Goal: Task Accomplishment & Management: Use online tool/utility

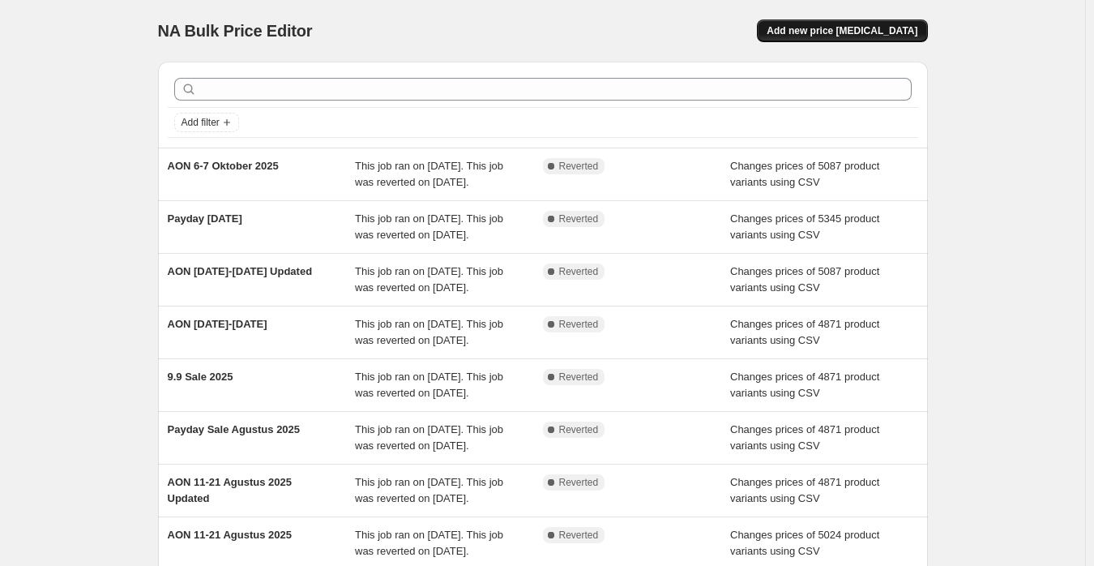
click at [846, 34] on span "Add new price change job" at bounding box center [842, 30] width 151 height 13
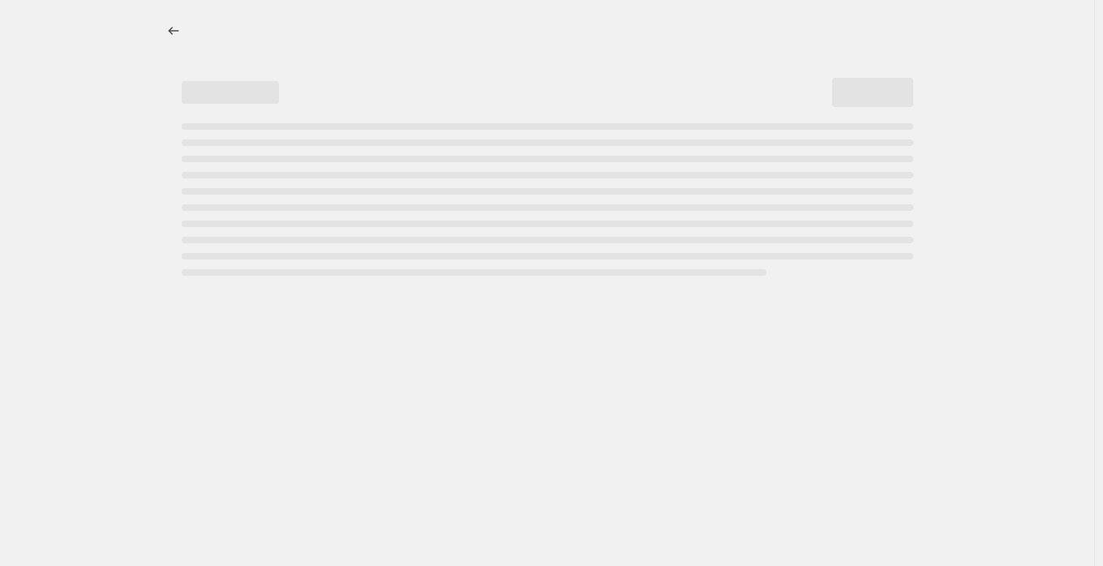
select select "percentage"
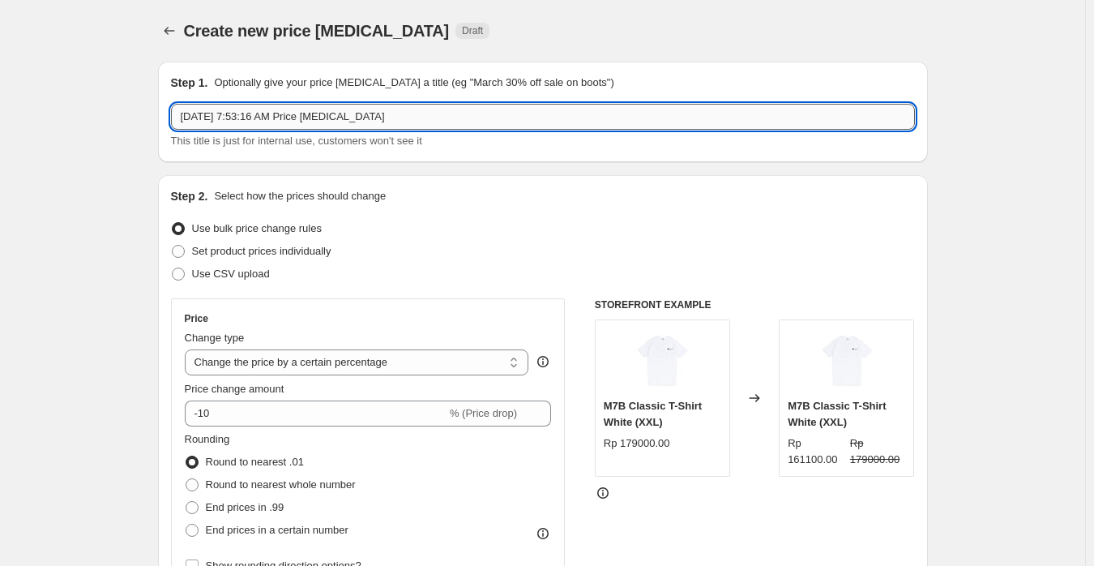
click at [477, 119] on input "Oct 8, 2025, 7:53:16 AM Price change job" at bounding box center [543, 117] width 744 height 26
paste input "10.10 Sale 2025"
type input "10.10 Sale 2025"
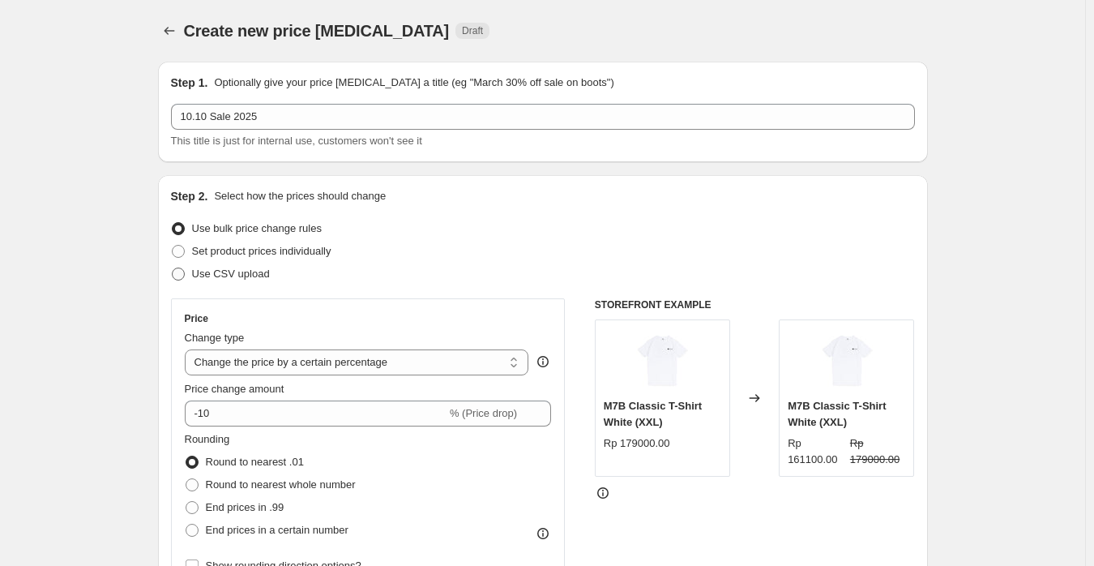
click at [221, 279] on span "Use CSV upload" at bounding box center [231, 274] width 78 height 12
click at [173, 268] on input "Use CSV upload" at bounding box center [172, 268] width 1 height 1
radio input "true"
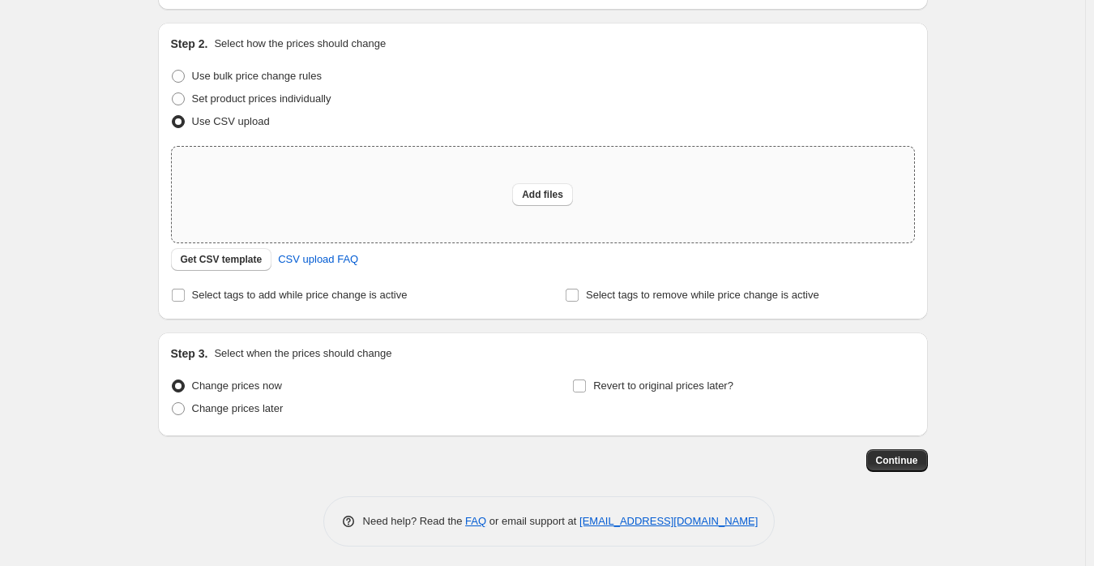
scroll to position [157, 0]
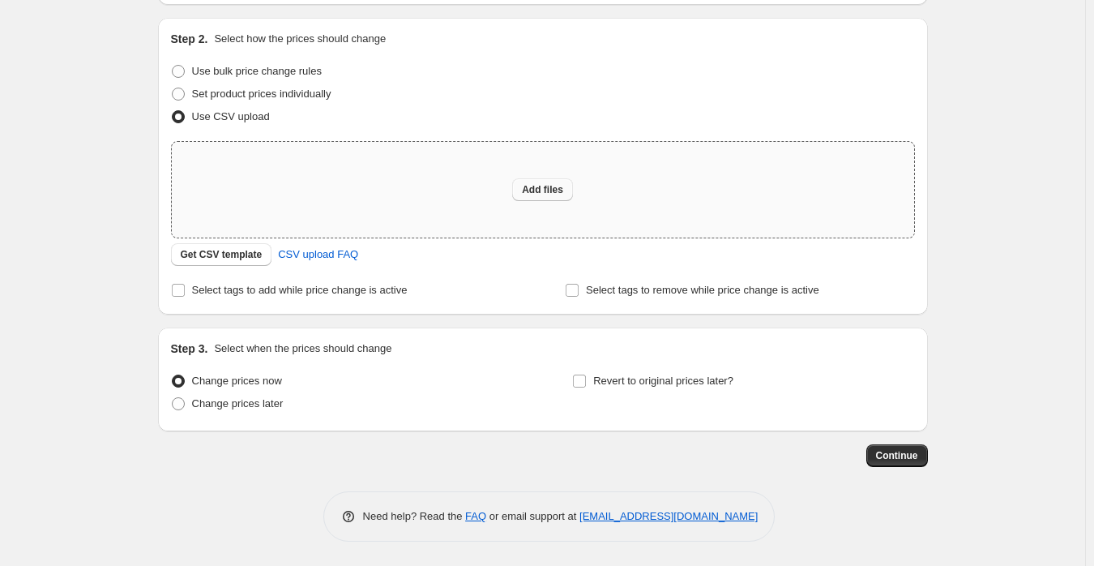
click at [567, 191] on button "Add files" at bounding box center [542, 189] width 61 height 23
type input "C:\fakepath\Sangkil Mega Sale 2025 (Shopify).csv"
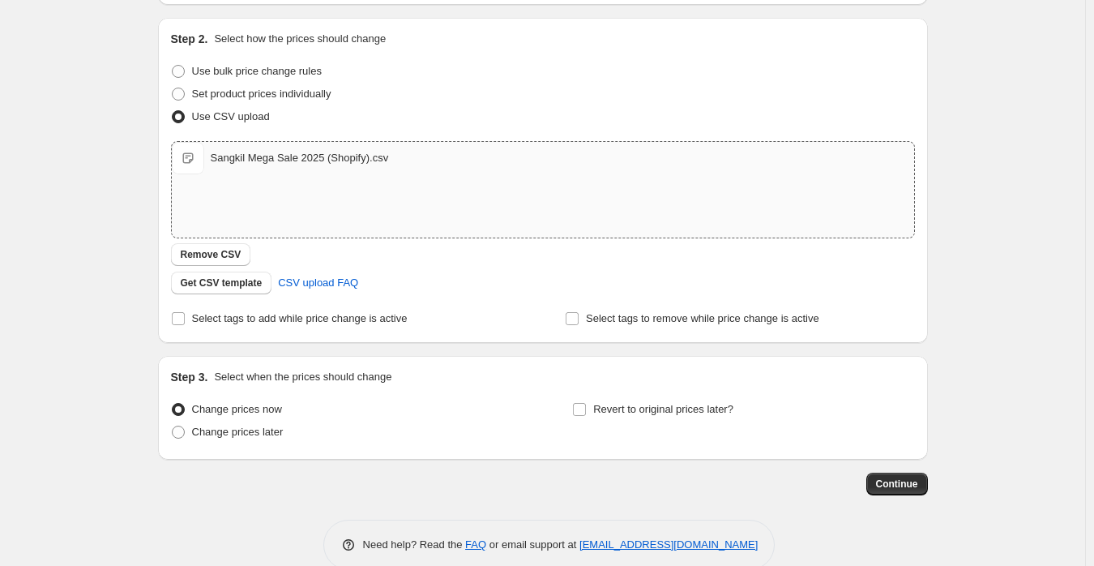
click at [694, 390] on div "Step 3. Select when the prices should change Change prices now Change prices la…" at bounding box center [543, 408] width 744 height 78
click at [704, 405] on span "Revert to original prices later?" at bounding box center [663, 409] width 140 height 12
click at [586, 405] on input "Revert to original prices later?" at bounding box center [579, 409] width 13 height 13
checkbox input "true"
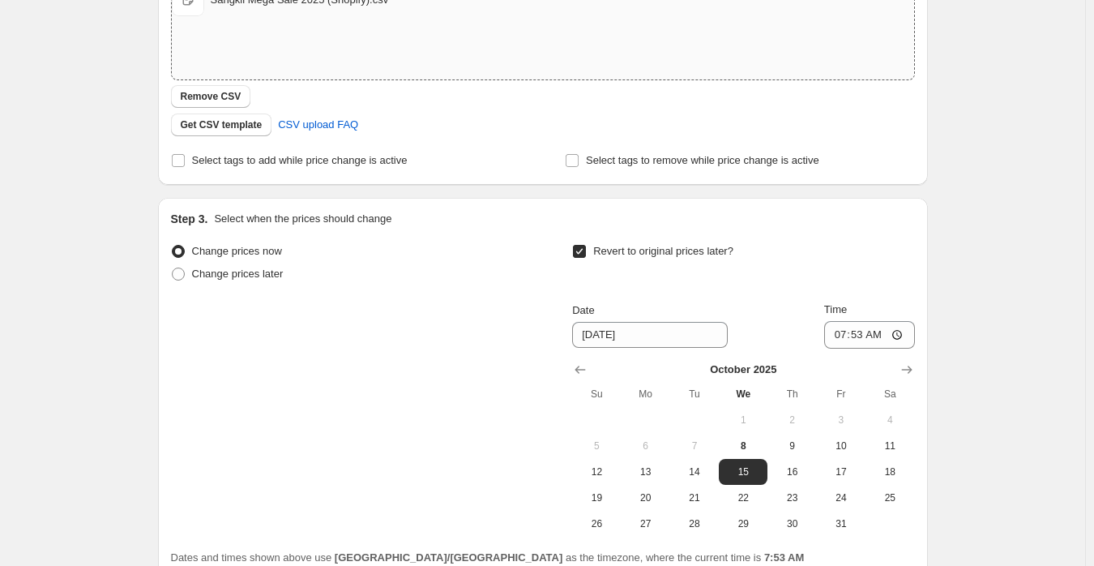
scroll to position [463, 0]
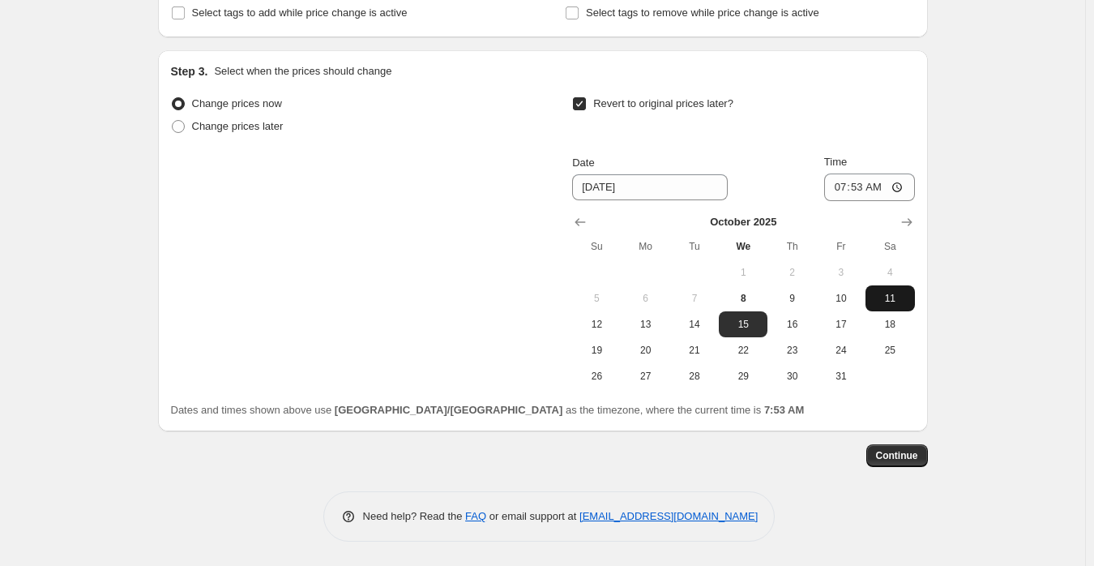
click at [900, 303] on span "11" at bounding box center [890, 298] width 36 height 13
type input "10/11/2025"
click at [850, 189] on input "07:53" at bounding box center [870, 187] width 91 height 28
type input "23:59"
click at [1039, 291] on div "Create new price change job. This page is ready Create new price change job Dra…" at bounding box center [543, 51] width 1086 height 1029
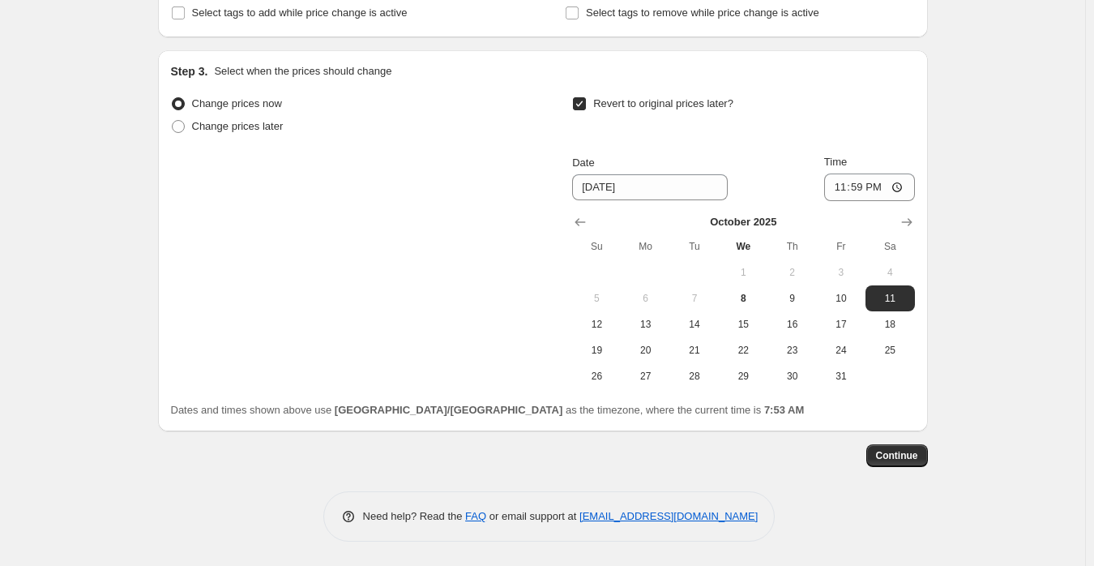
drag, startPoint x: 914, startPoint y: 460, endPoint x: 912, endPoint y: 469, distance: 8.5
click at [912, 469] on div "Step 1. Optionally give your price change job a title (eg "March 30% off sale o…" at bounding box center [543, 64] width 770 height 956
drag, startPoint x: 868, startPoint y: 457, endPoint x: 879, endPoint y: 465, distance: 12.8
click at [879, 465] on div "Continue" at bounding box center [543, 455] width 770 height 23
click at [885, 468] on div "Step 1. Optionally give your price change job a title (eg "March 30% off sale o…" at bounding box center [543, 64] width 770 height 956
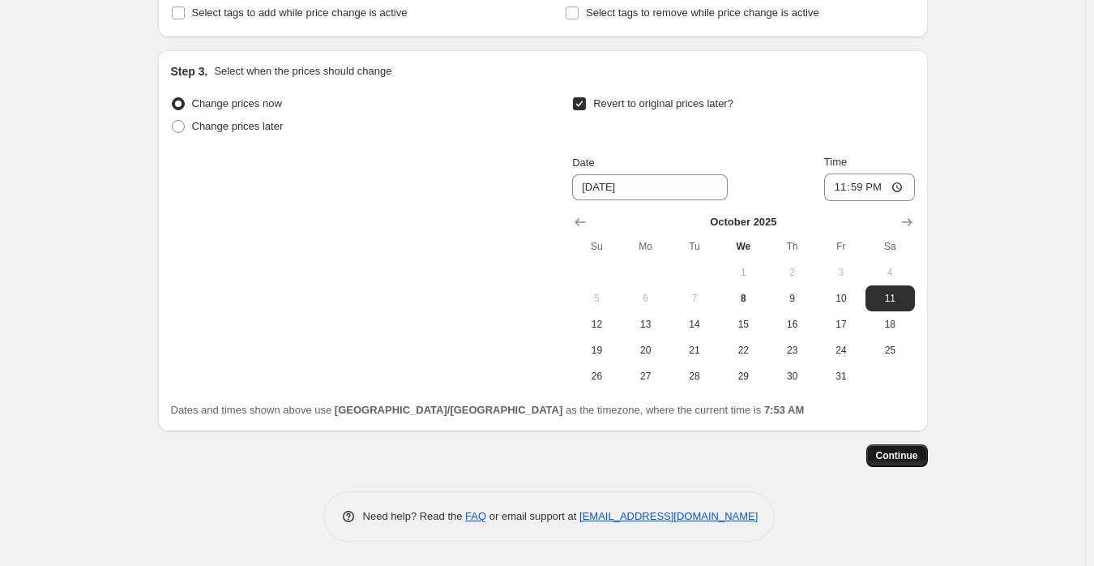
click at [898, 465] on button "Continue" at bounding box center [898, 455] width 62 height 23
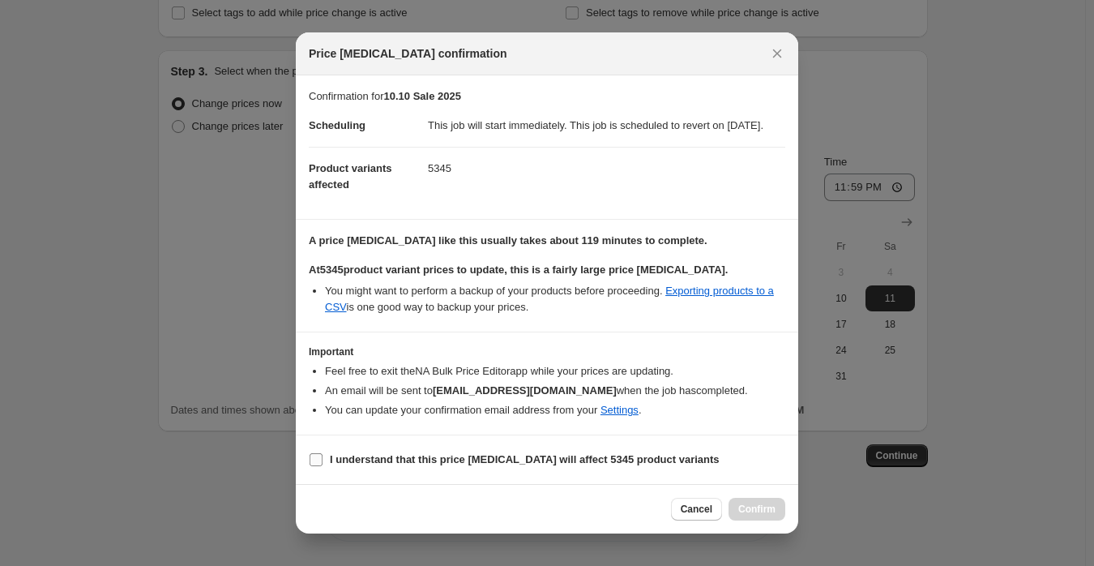
click at [452, 465] on b "I understand that this price change job will affect 5345 product variants" at bounding box center [525, 459] width 390 height 12
click at [323, 465] on input "I understand that this price change job will affect 5345 product variants" at bounding box center [316, 459] width 13 height 13
checkbox input "true"
click at [750, 516] on span "Confirm" at bounding box center [757, 509] width 37 height 13
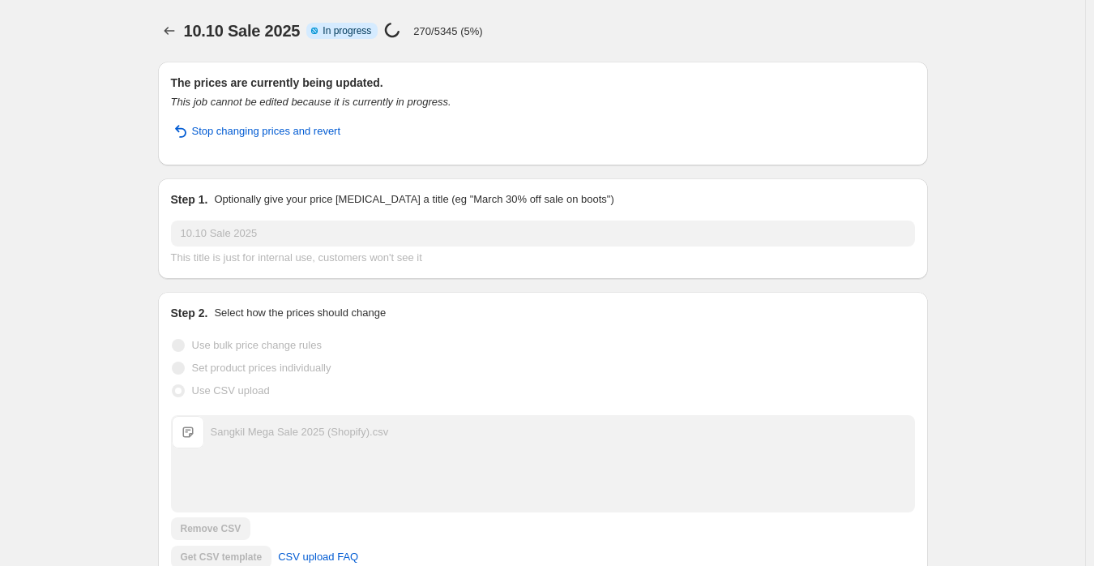
drag, startPoint x: 836, startPoint y: 165, endPoint x: 543, endPoint y: 46, distance: 315.7
click at [543, 46] on div "10.10 Sale 2025. This page is ready 10.10 Sale 2025 Info Partially complete In …" at bounding box center [543, 31] width 770 height 62
